Goal: Task Accomplishment & Management: Use online tool/utility

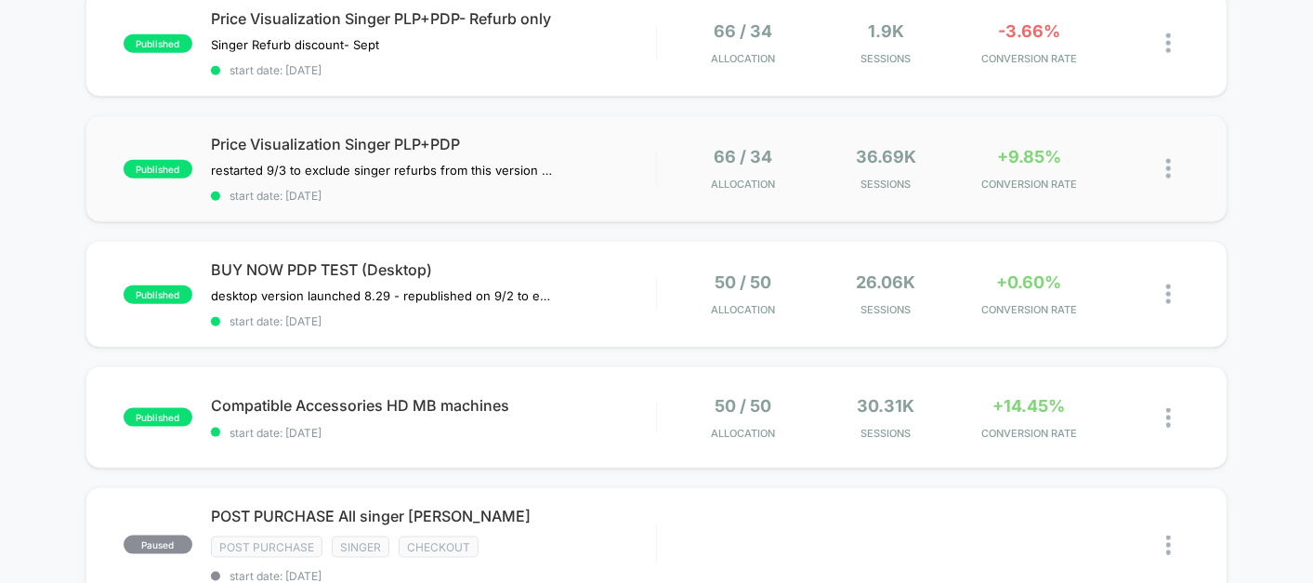
scroll to position [1141, 0]
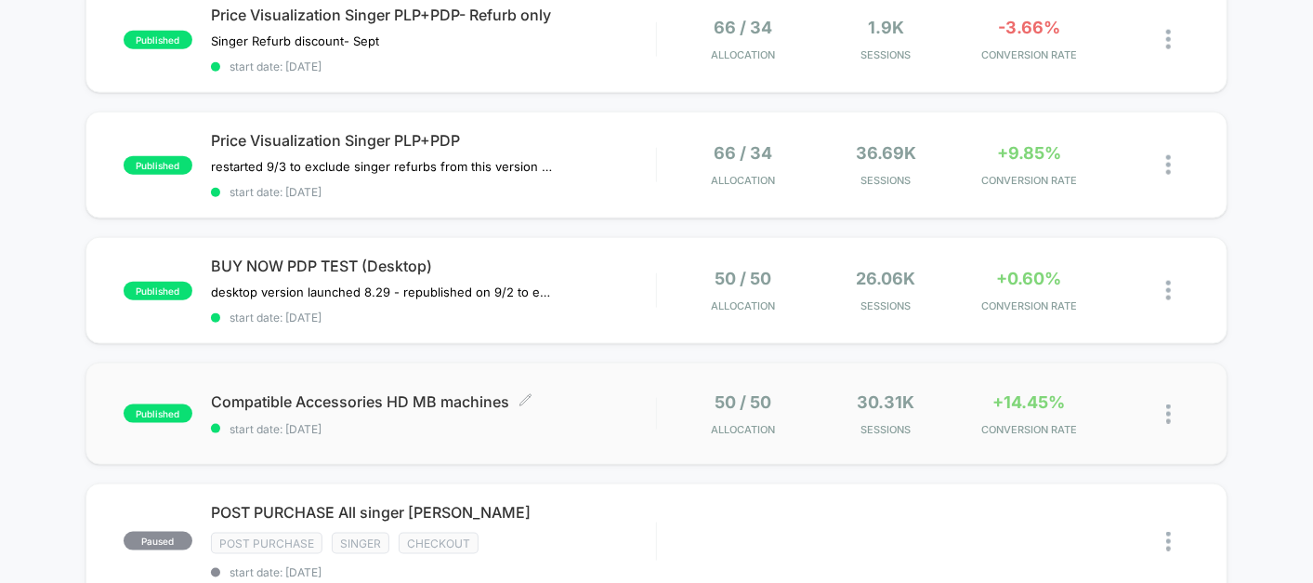
click at [578, 401] on div "Compatible Accessories HD MB machines Click to edit experience details Click to…" at bounding box center [433, 414] width 445 height 44
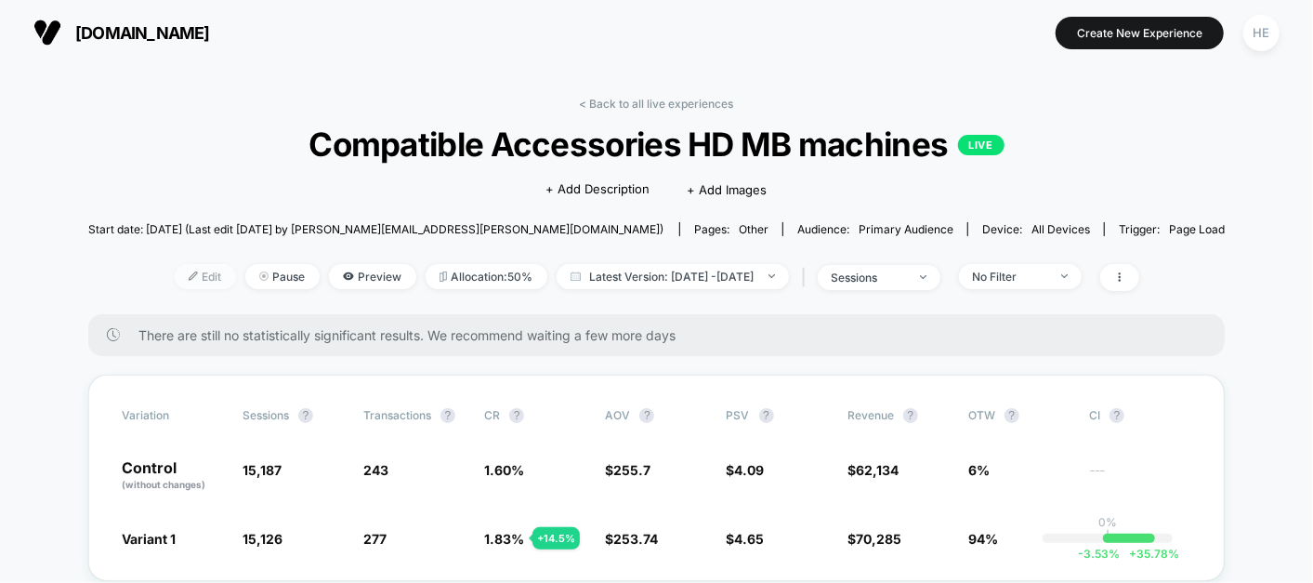
click at [175, 278] on span "Edit" at bounding box center [205, 276] width 61 height 25
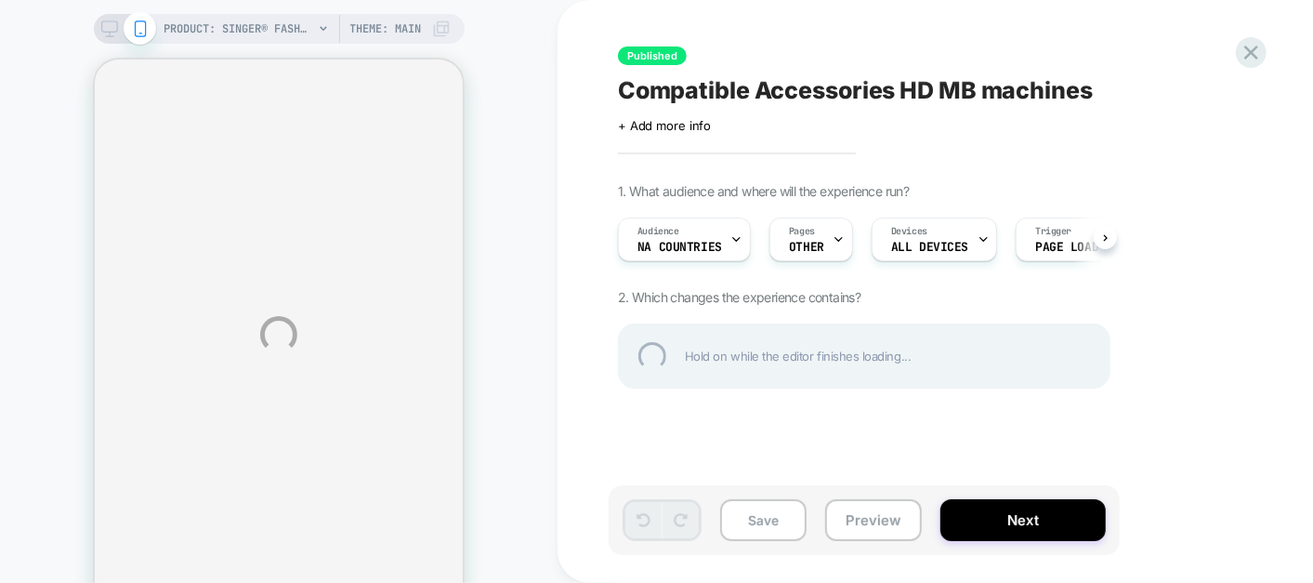
click at [112, 31] on div "PRODUCT: SINGER® Fashion Mate 3342 Sewing Machine PRODUCT: SINGER® Fashion Mate…" at bounding box center [656, 334] width 1313 height 669
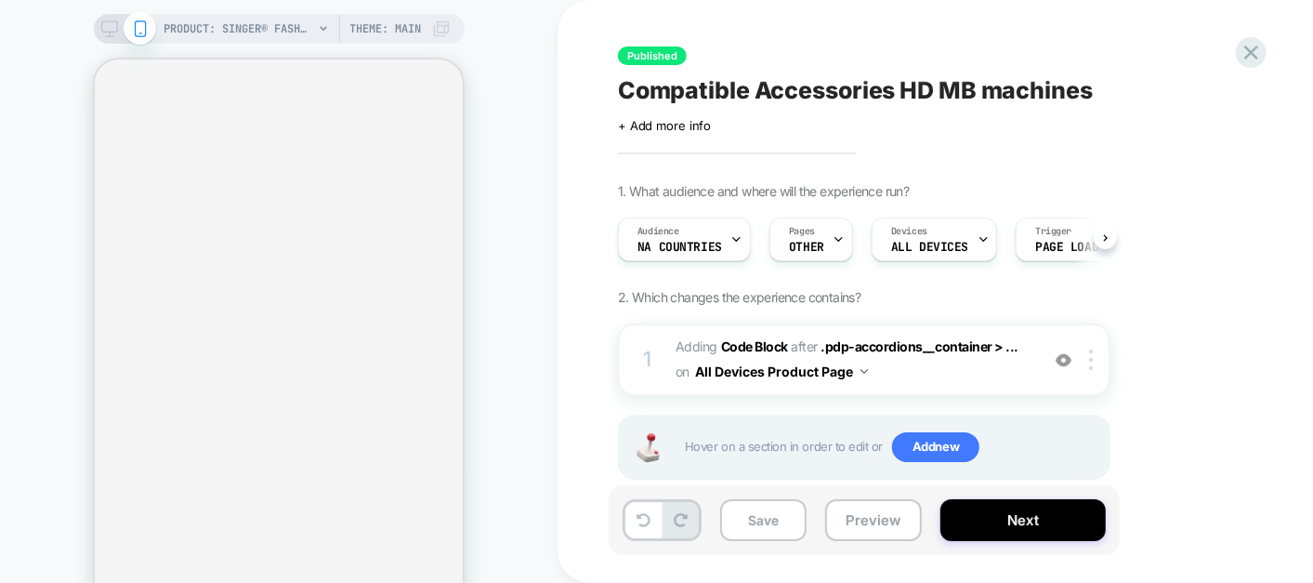
click at [109, 21] on icon at bounding box center [109, 28] width 17 height 17
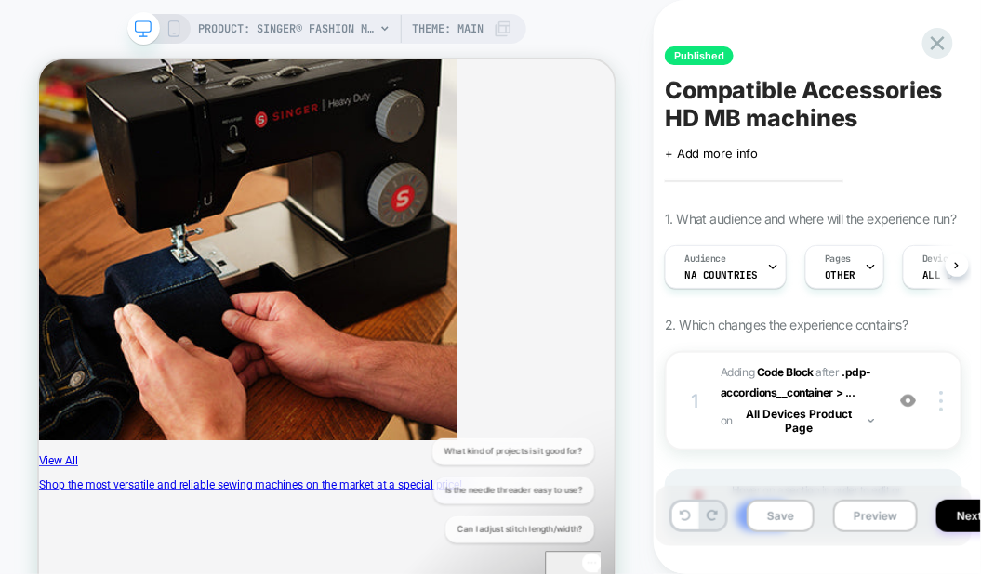
drag, startPoint x: 0, startPoint y: 257, endPoint x: 5, endPoint y: 300, distance: 43.0
click at [5, 300] on div "PRODUCT: SINGER® Fashion Mate 3342 Sewing Machine PRODUCT: SINGER® Fashion Mate…" at bounding box center [326, 335] width 653 height 632
